Goal: Task Accomplishment & Management: Complete application form

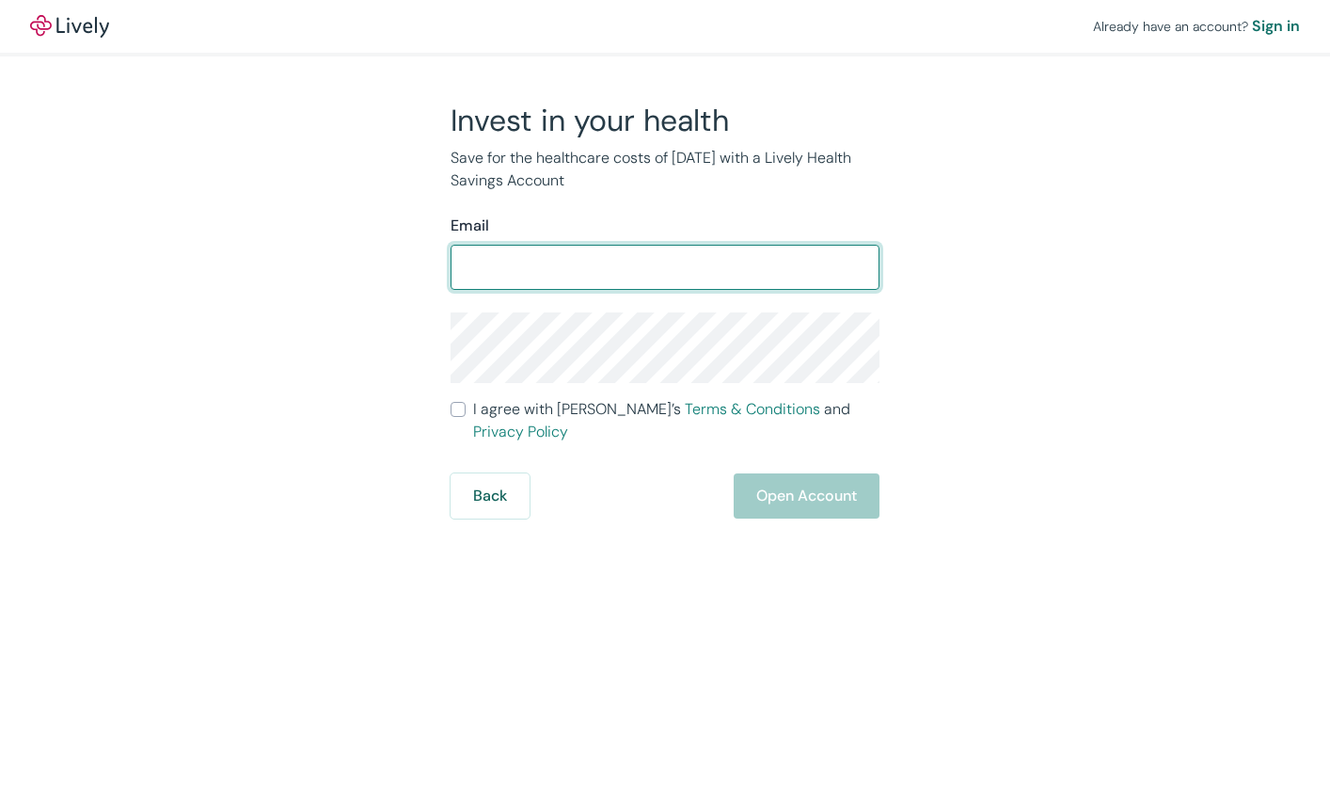
click at [594, 279] on input "Email" at bounding box center [665, 267] width 429 height 38
type input "[EMAIL_ADDRESS][DOMAIN_NAME]"
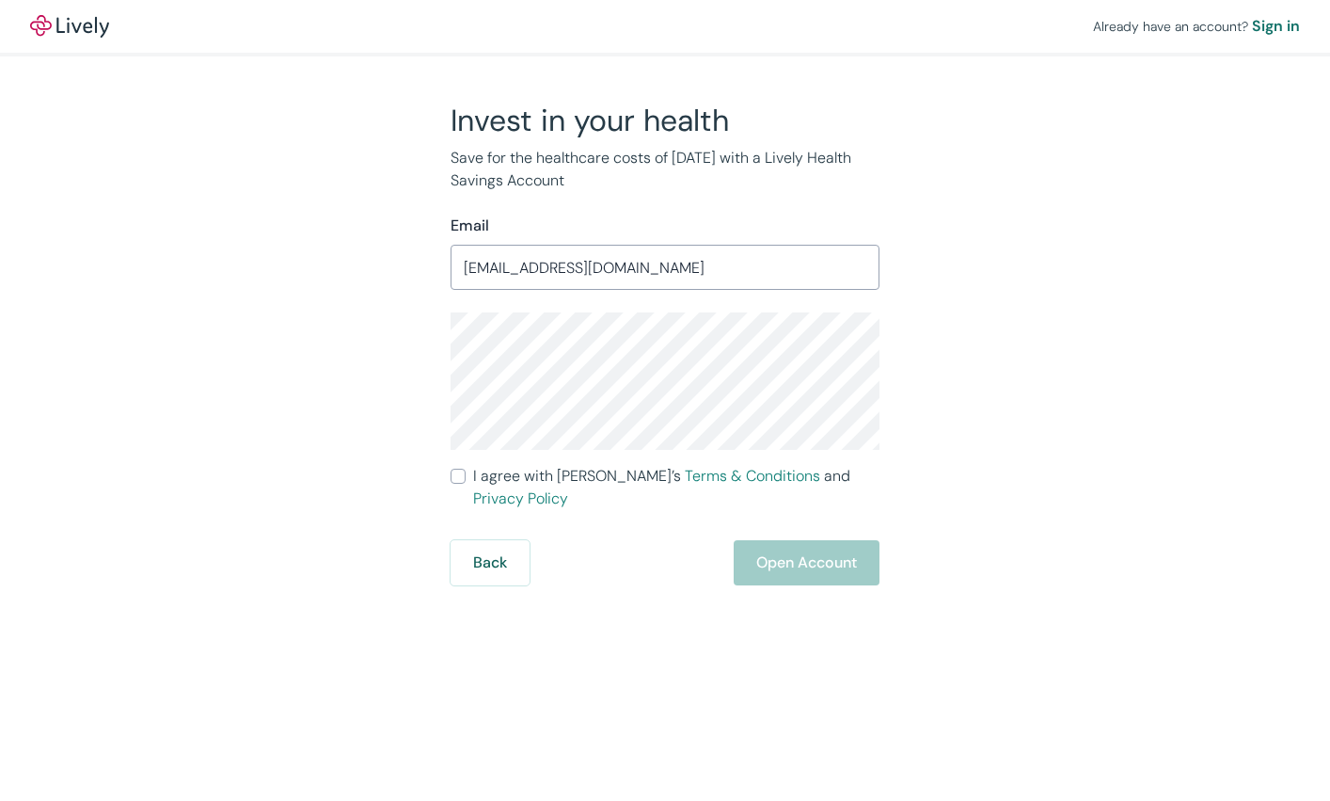
click at [264, 345] on div "Invest in your health Save for the healthcare costs of [DATE] with a Lively Hea…" at bounding box center [653, 344] width 903 height 484
click at [385, 344] on div "Invest in your health Save for the healthcare costs of [DATE] with a Lively Hea…" at bounding box center [653, 344] width 903 height 484
click at [463, 472] on input "I agree with Lively’s Terms & Conditions and Privacy Policy" at bounding box center [458, 476] width 15 height 15
checkbox input "true"
click at [827, 540] on button "Open Account" at bounding box center [807, 562] width 146 height 45
